Goal: Task Accomplishment & Management: Manage account settings

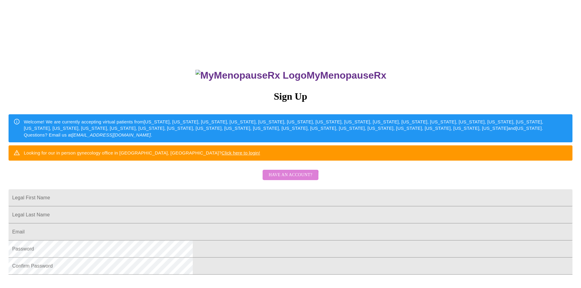
click at [284, 179] on span "Have an account?" at bounding box center [291, 175] width 44 height 8
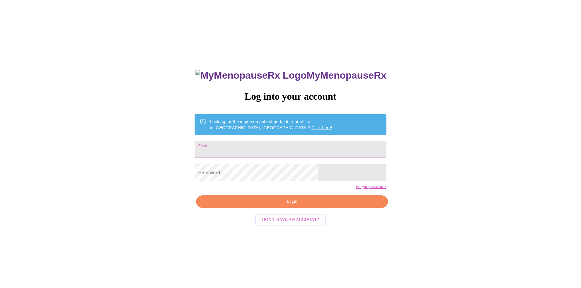
click at [245, 146] on input "Email" at bounding box center [291, 149] width 192 height 17
type input "[PERSON_NAME][EMAIL_ADDRESS][PERSON_NAME][DOMAIN_NAME]"
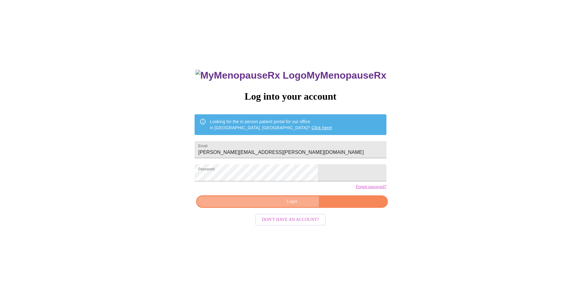
click at [246, 206] on span "Login" at bounding box center [292, 202] width 178 height 8
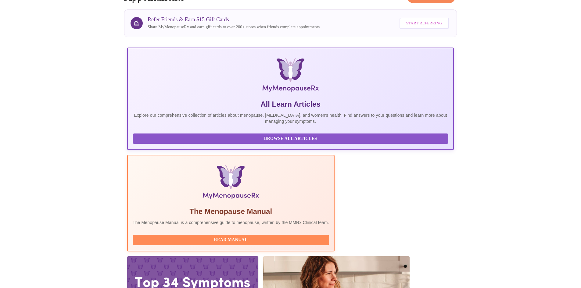
scroll to position [46, 0]
